Goal: Task Accomplishment & Management: Complete application form

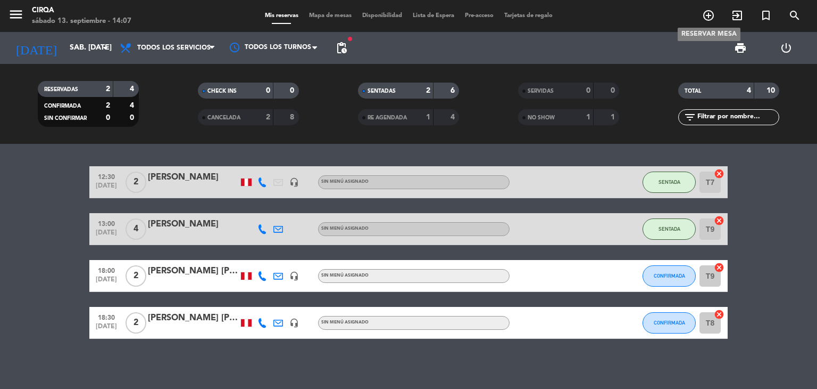
click at [711, 16] on icon "add_circle_outline" at bounding box center [709, 15] width 13 height 13
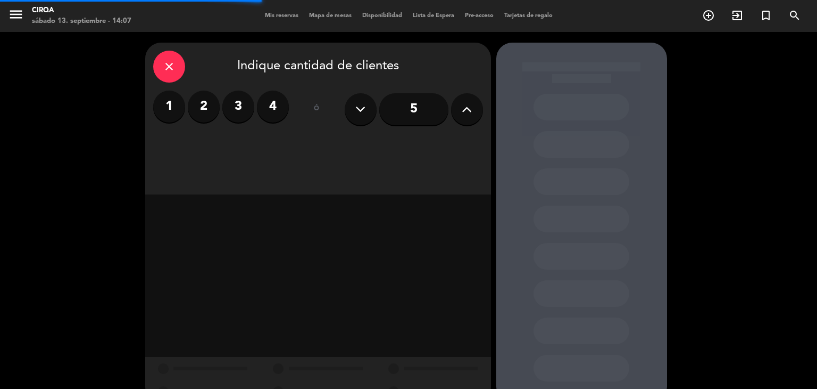
click at [166, 74] on div "close" at bounding box center [169, 67] width 32 height 32
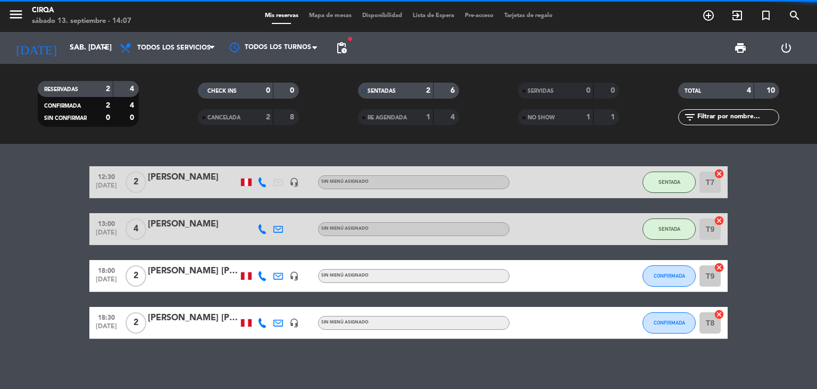
scroll to position [3, 0]
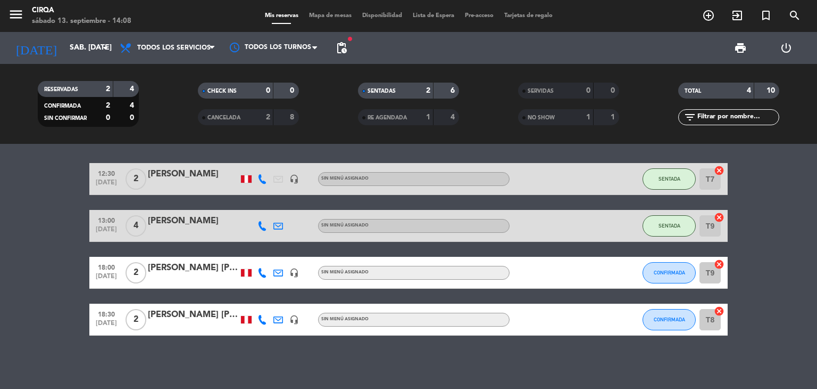
click at [321, 353] on div "12:30 [DATE] 2 [PERSON_NAME] headset_mic Sin menú asignado SENTADA T7 cancel 13…" at bounding box center [408, 266] width 817 height 245
click at [77, 53] on input "sáb. [DATE]" at bounding box center [114, 47] width 101 height 19
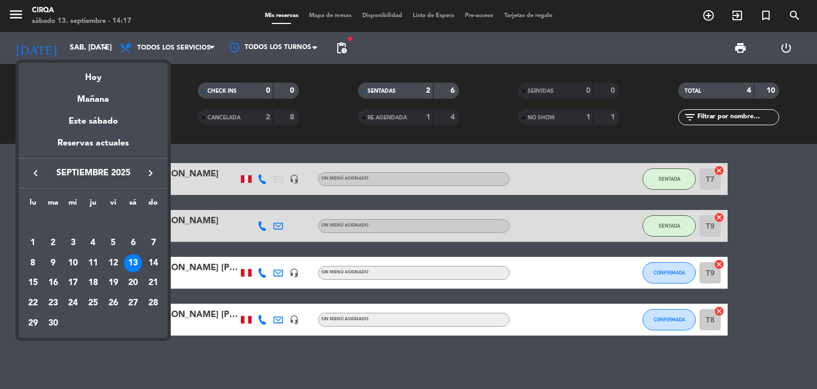
click at [163, 262] on td "14" at bounding box center [153, 263] width 20 height 20
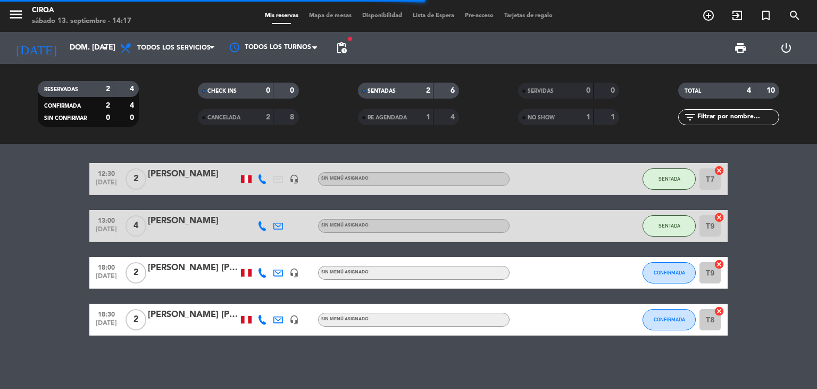
scroll to position [0, 0]
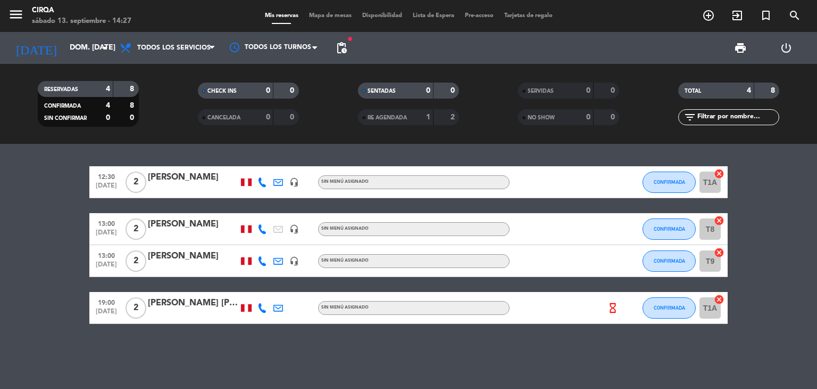
click at [415, 7] on div "menu CIRQA sábado 13. septiembre - 14:27 Mis reservas Mapa de mesas Disponibili…" at bounding box center [408, 16] width 817 height 32
click at [85, 48] on input "dom. [DATE]" at bounding box center [114, 47] width 101 height 19
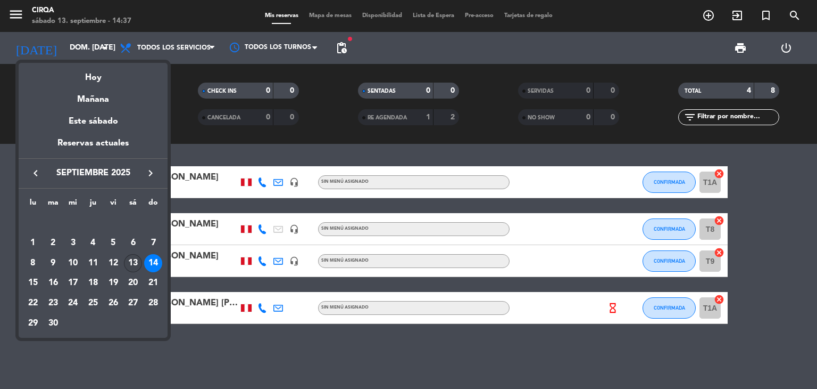
click at [130, 271] on div "13" at bounding box center [133, 263] width 18 height 18
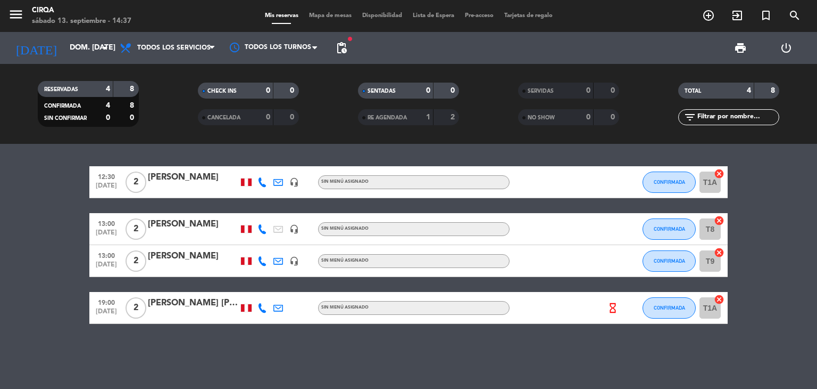
type input "sáb. [DATE]"
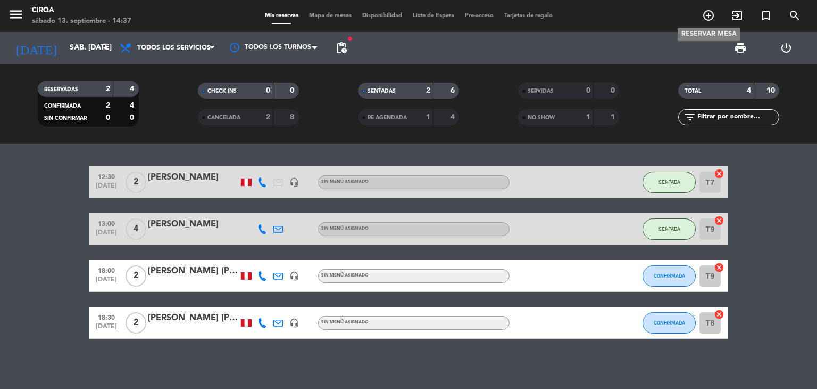
click at [701, 15] on span "add_circle_outline" at bounding box center [709, 15] width 29 height 18
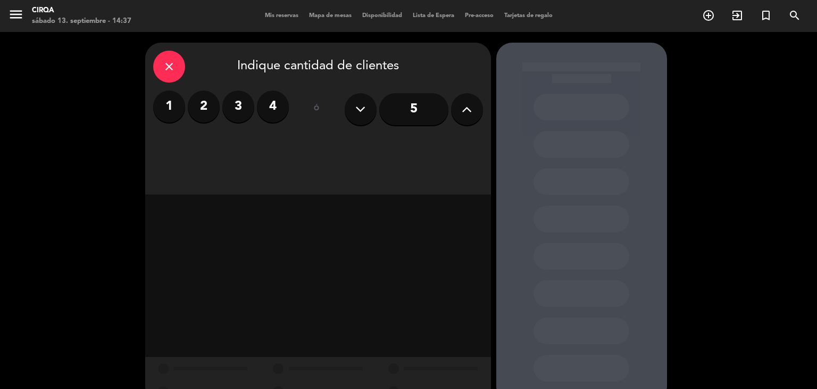
click at [209, 111] on label "2" at bounding box center [204, 106] width 32 height 32
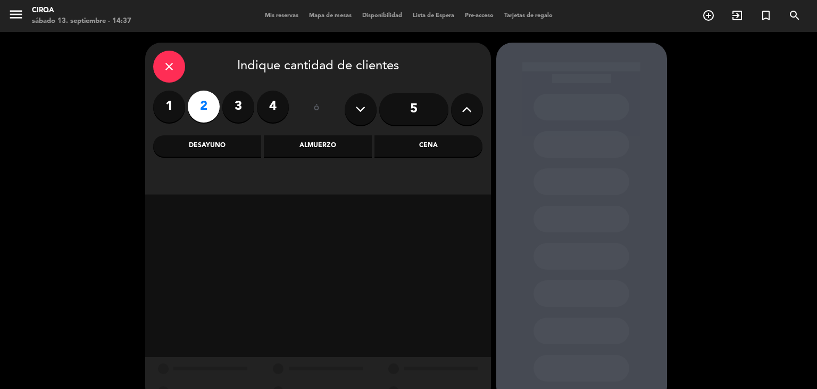
click at [447, 146] on div "Cena" at bounding box center [429, 145] width 108 height 21
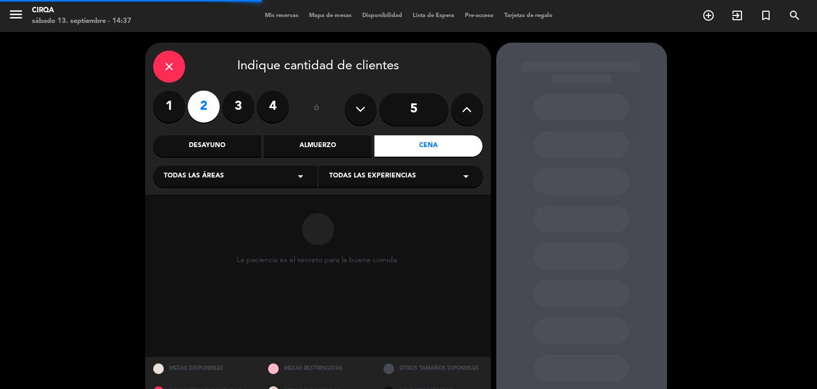
click at [260, 177] on div "Todas las áreas arrow_drop_down" at bounding box center [235, 176] width 164 height 21
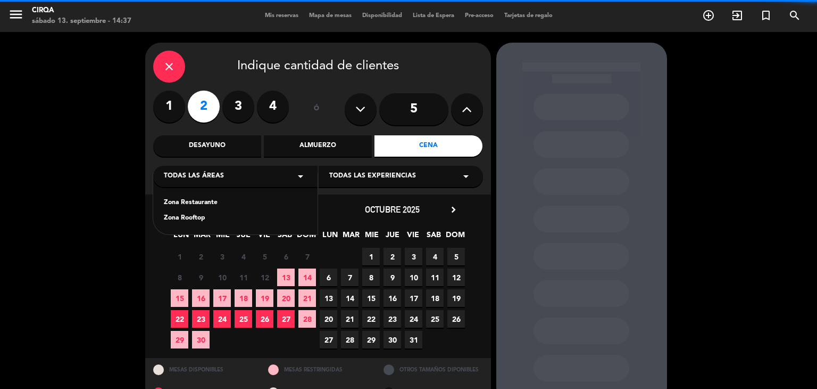
click at [240, 202] on div "Zona Restaurante" at bounding box center [235, 202] width 143 height 11
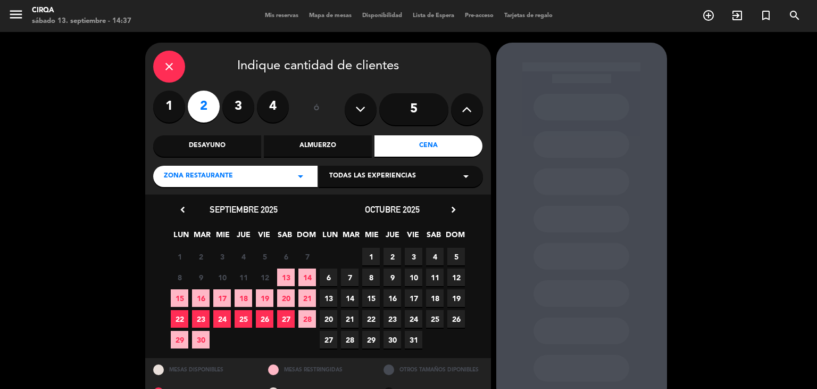
click at [285, 272] on span "13" at bounding box center [286, 277] width 18 height 18
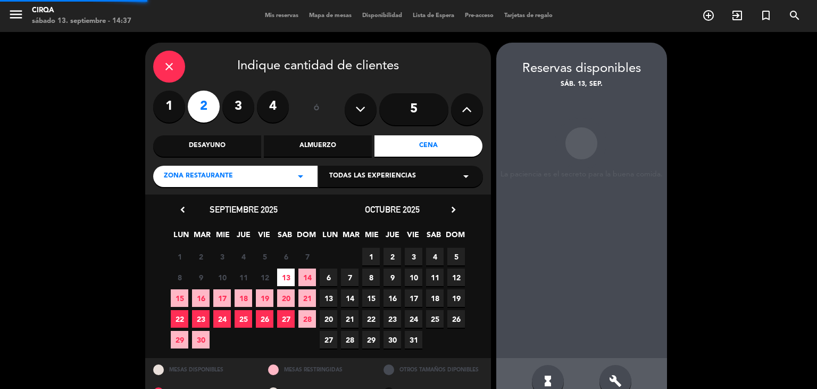
scroll to position [25, 0]
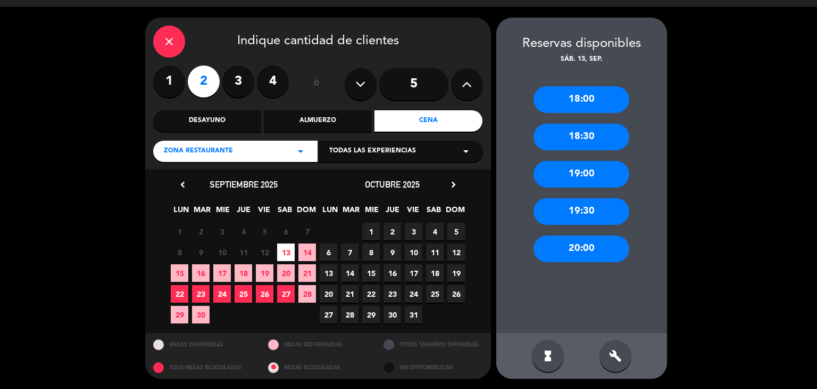
click at [585, 184] on div "19:00" at bounding box center [582, 174] width 96 height 27
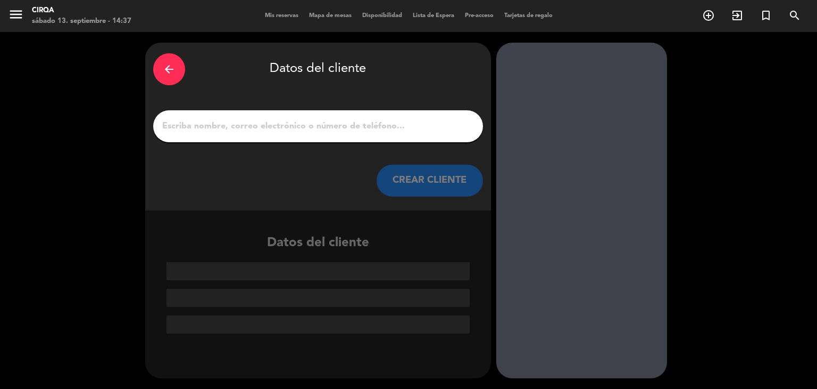
click at [379, 120] on input "1" at bounding box center [318, 126] width 314 height 15
type input "a"
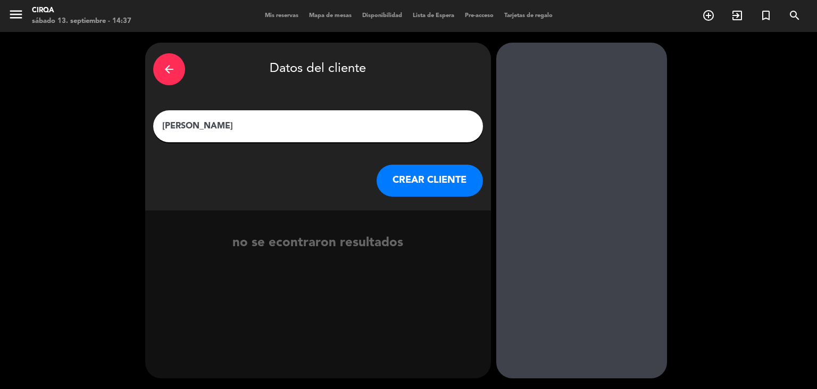
type input "[PERSON_NAME]"
click at [418, 184] on button "CREAR CLIENTE" at bounding box center [430, 180] width 106 height 32
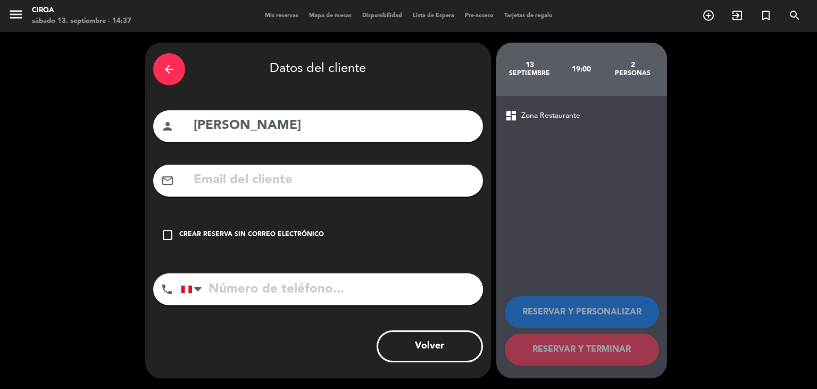
click at [161, 233] on icon "check_box_outline_blank" at bounding box center [167, 234] width 13 height 13
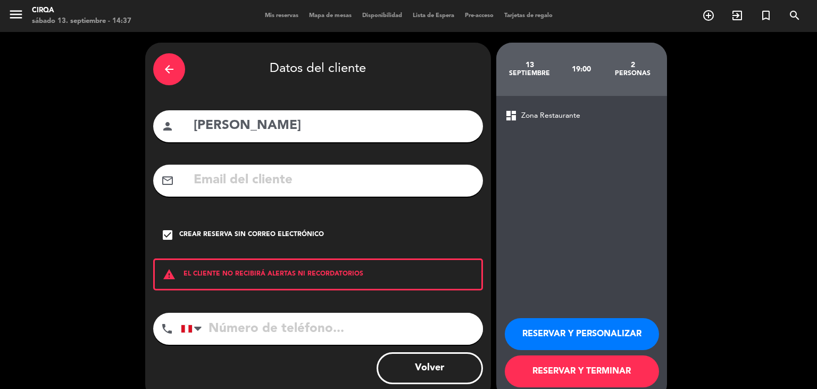
click at [551, 373] on button "RESERVAR Y TERMINAR" at bounding box center [582, 371] width 154 height 32
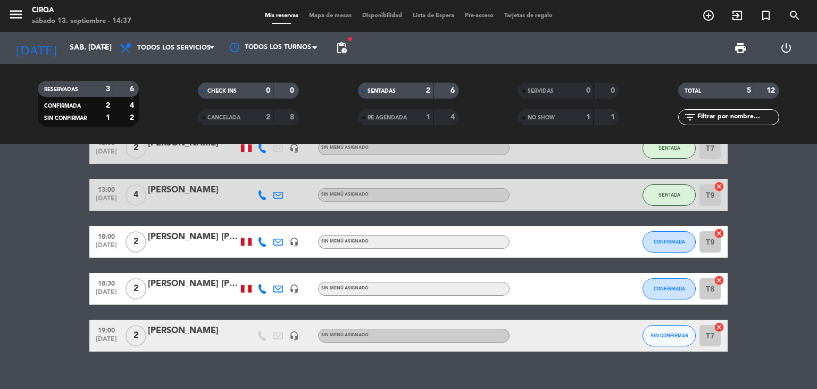
scroll to position [50, 0]
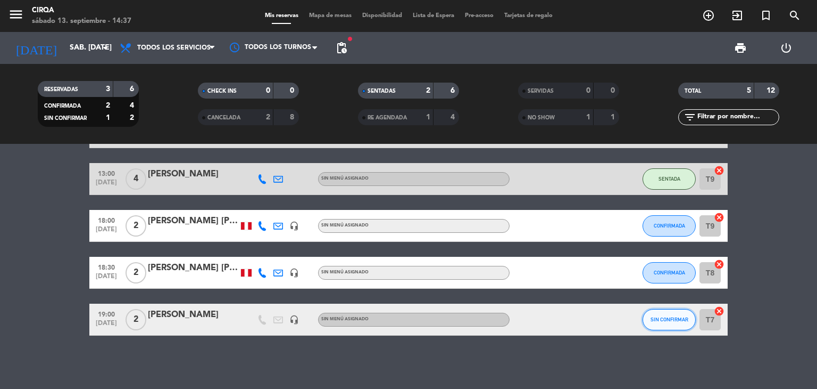
click at [667, 320] on span "SIN CONFIRMAR" at bounding box center [670, 319] width 38 height 6
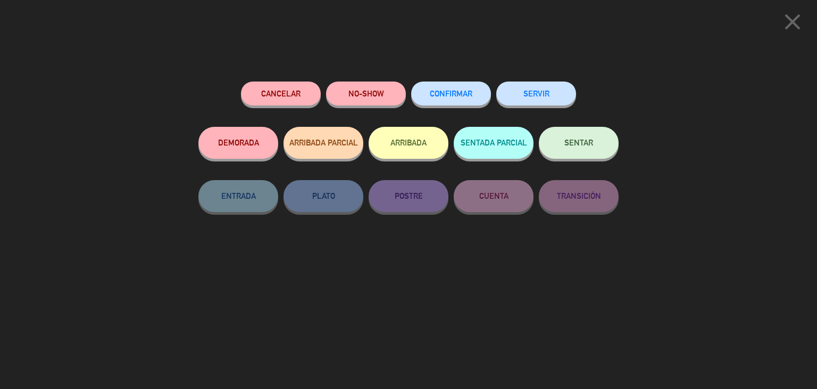
click at [465, 92] on span "CONFIRMAR" at bounding box center [451, 93] width 43 height 9
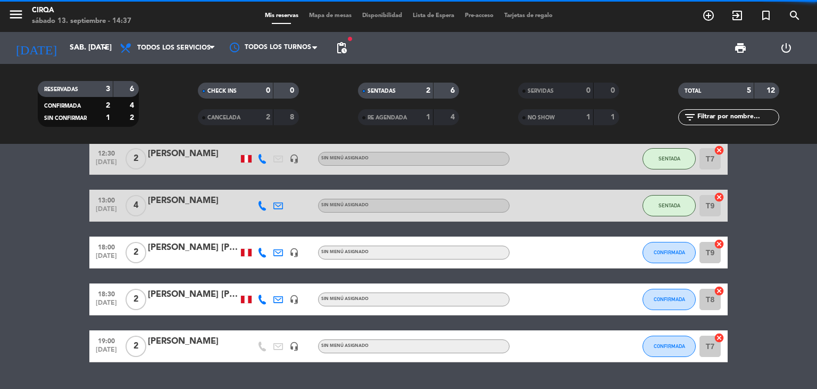
scroll to position [0, 0]
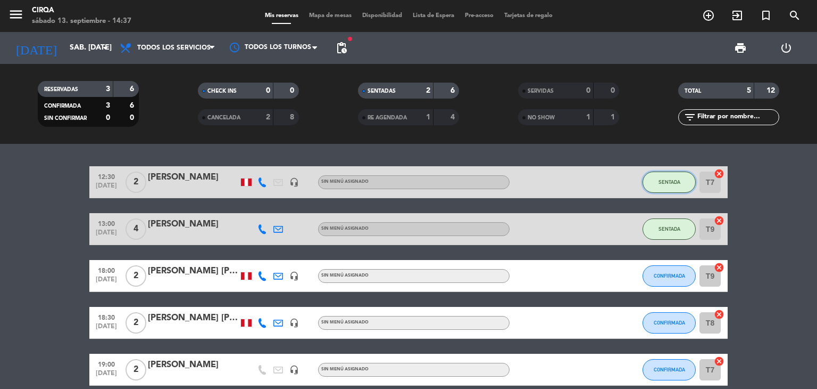
click at [676, 184] on span "SENTADA" at bounding box center [670, 182] width 22 height 6
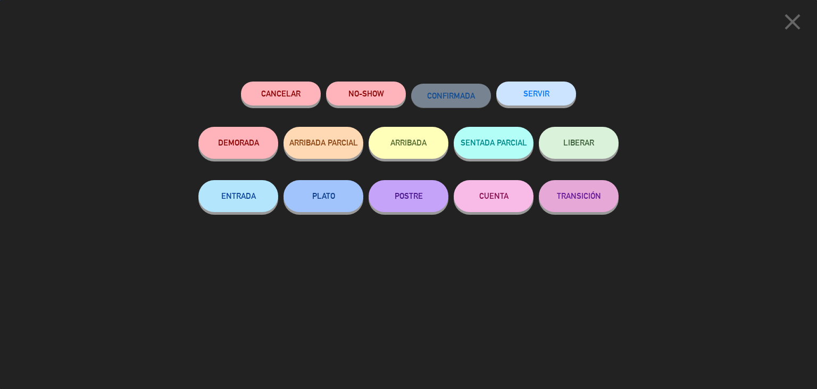
drag, startPoint x: 547, startPoint y: 100, endPoint x: 554, endPoint y: 104, distance: 8.0
click at [547, 99] on button "SERVIR" at bounding box center [537, 93] width 80 height 24
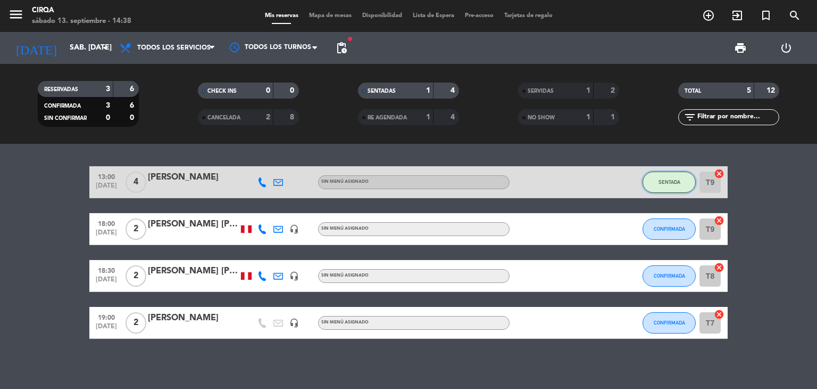
click at [652, 186] on button "SENTADA" at bounding box center [669, 181] width 53 height 21
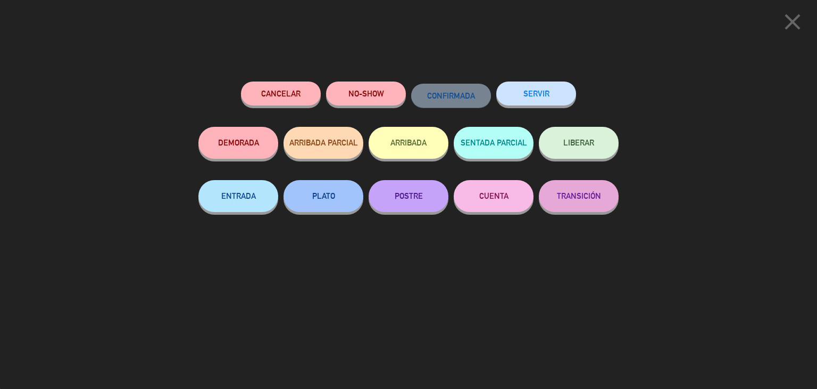
click at [534, 98] on button "SERVIR" at bounding box center [537, 93] width 80 height 24
